Goal: Navigation & Orientation: Find specific page/section

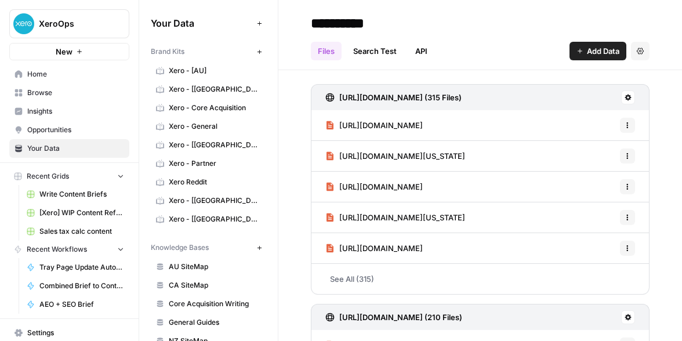
click at [41, 74] on span "Home" at bounding box center [75, 74] width 97 height 10
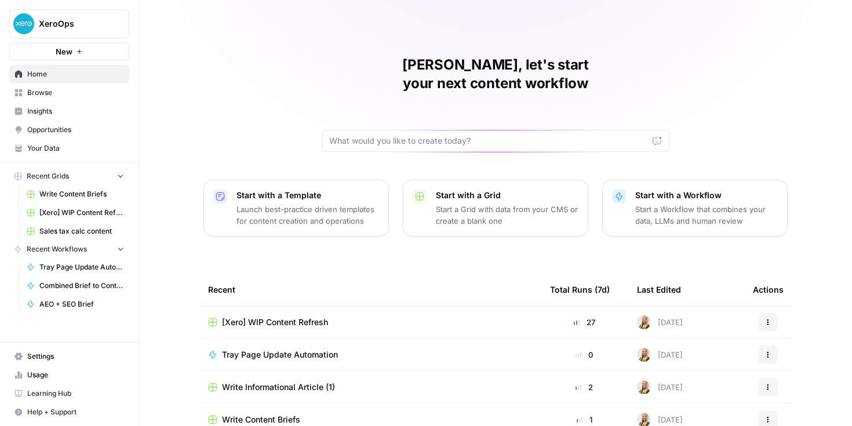
click at [49, 150] on span "Your Data" at bounding box center [75, 148] width 97 height 10
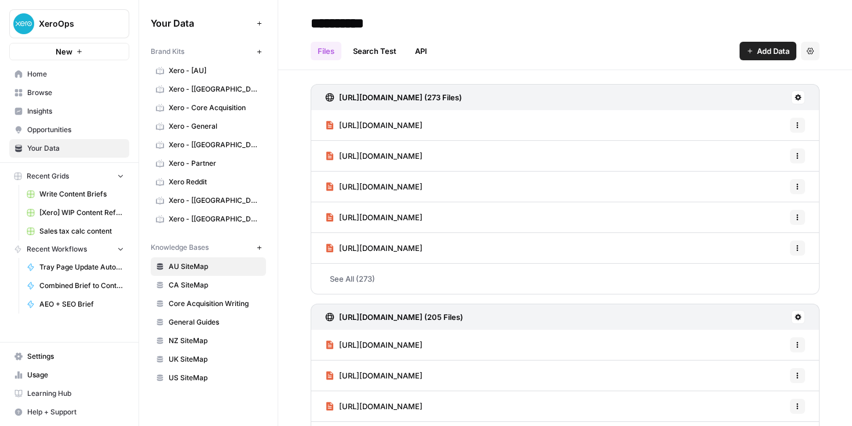
click at [182, 67] on span "Xero - [AU]" at bounding box center [215, 71] width 92 height 10
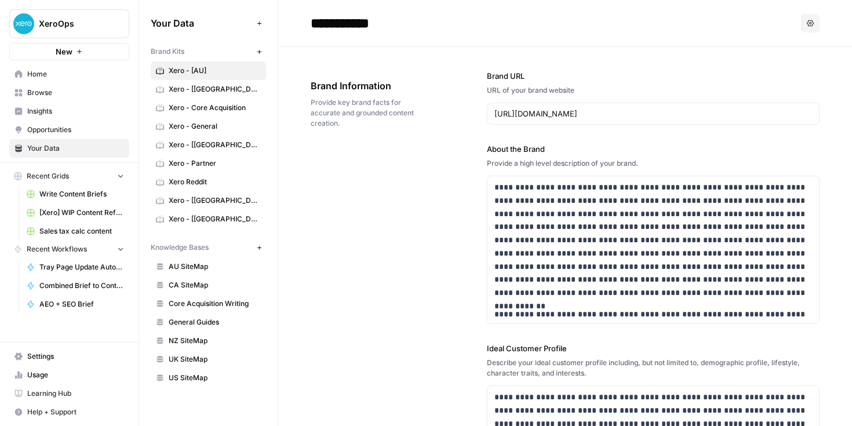
click at [179, 140] on span "Xero - [[GEOGRAPHIC_DATA]]" at bounding box center [215, 145] width 92 height 10
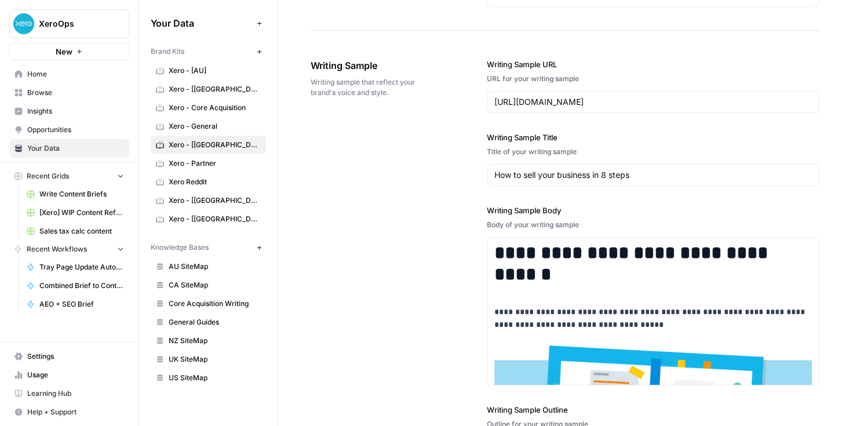
scroll to position [1588, 0]
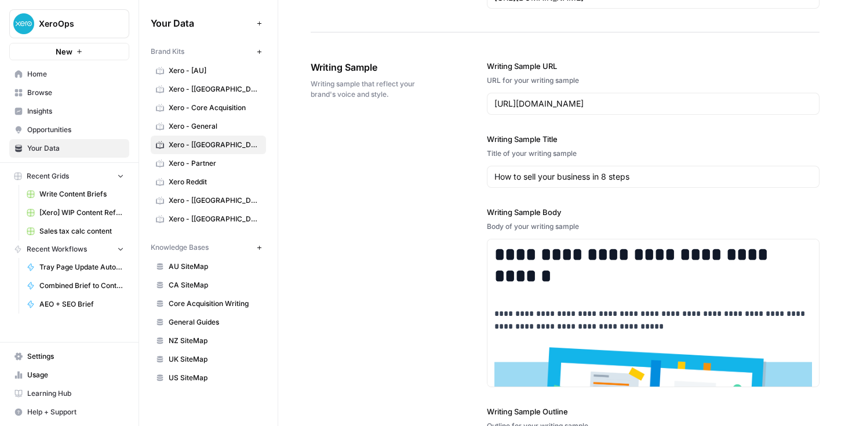
click at [186, 119] on link "Xero - General" at bounding box center [208, 126] width 115 height 19
